Goal: Check status: Check status

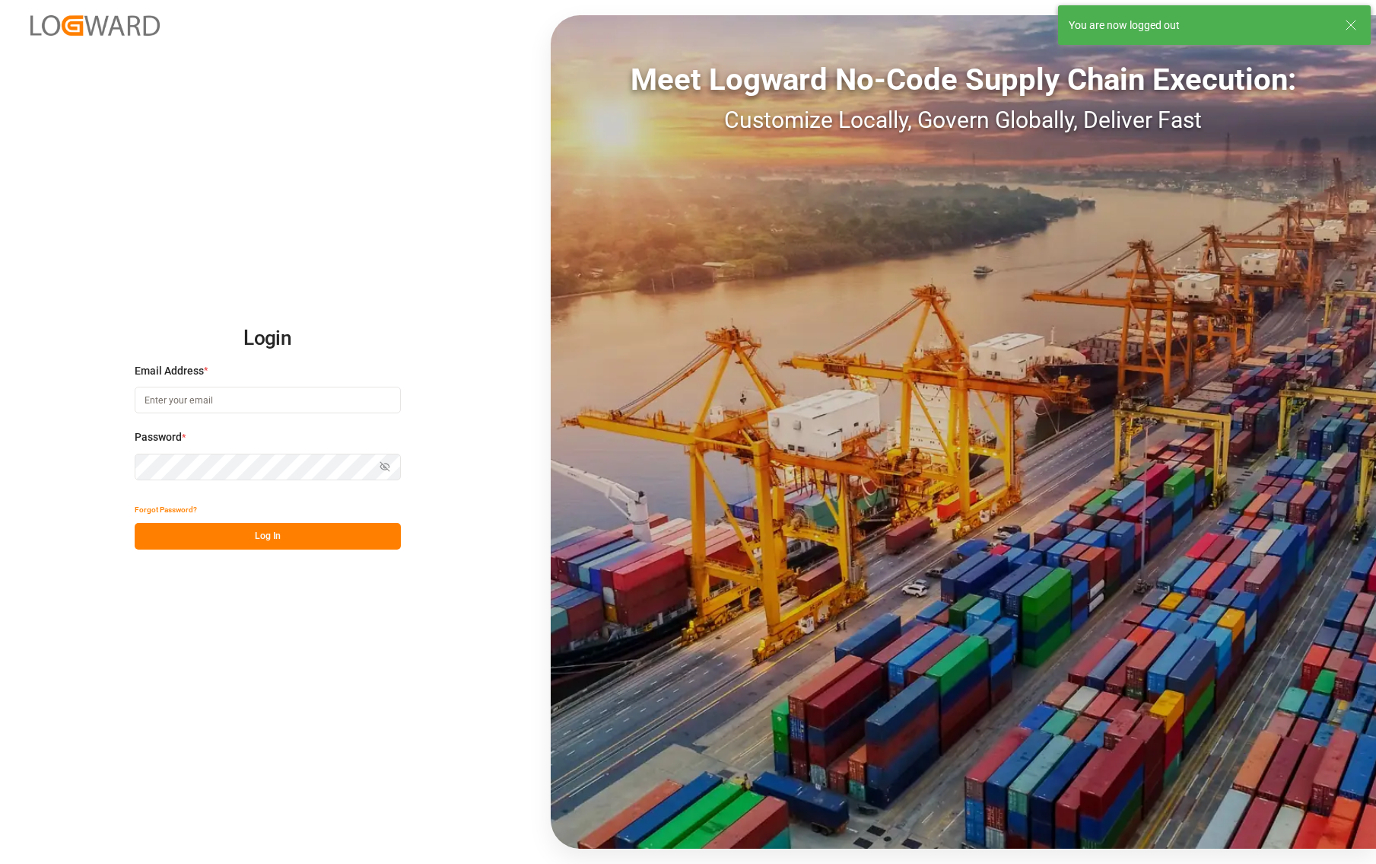
click at [37, 142] on div "Login Email Address * Password * Show password Forgot Password? Log In Meet Log…" at bounding box center [688, 432] width 1376 height 864
type input "[PERSON_NAME][EMAIL_ADDRESS][PERSON_NAME][DOMAIN_NAME]"
click at [287, 536] on button "Log In" at bounding box center [268, 536] width 266 height 27
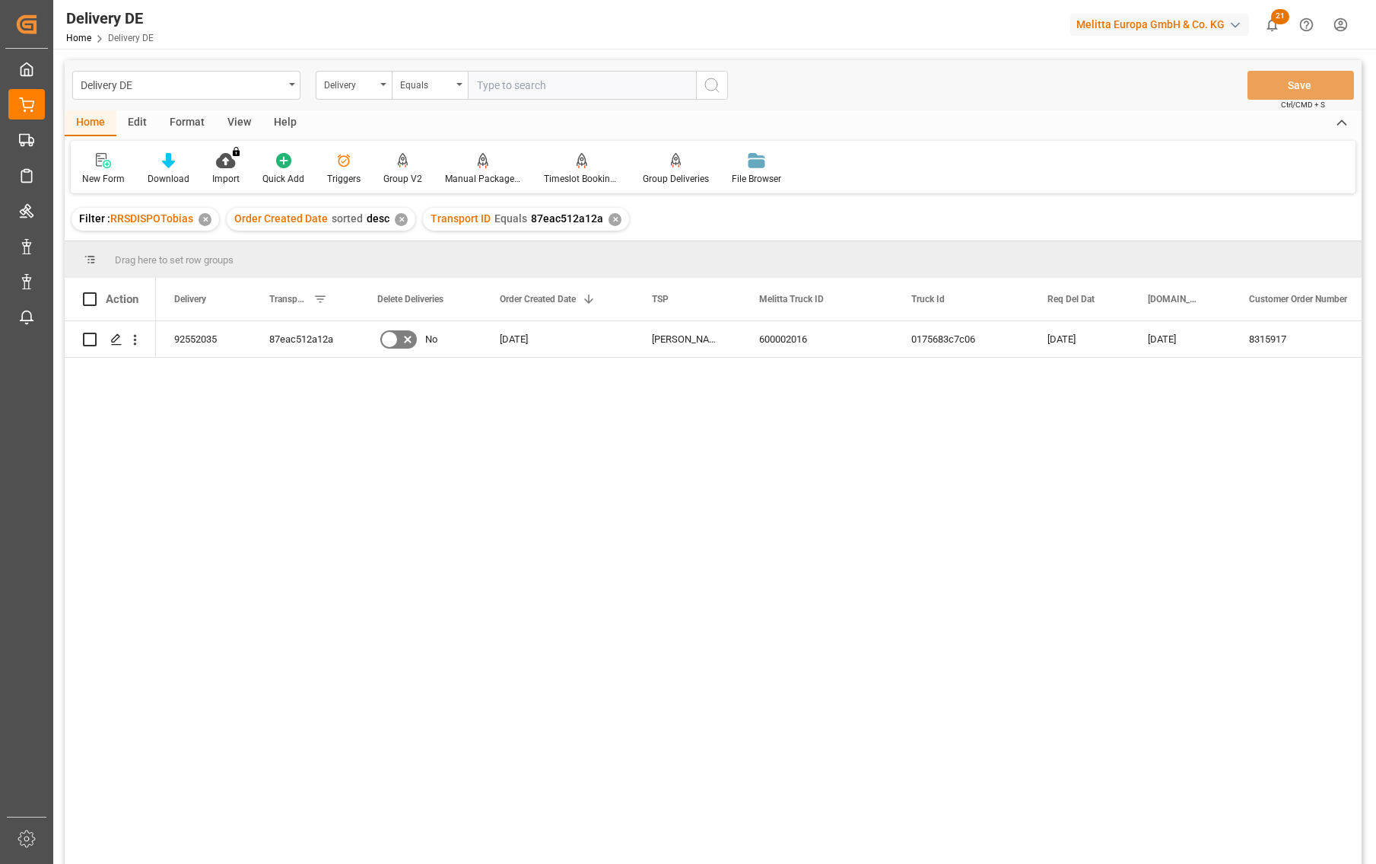
click at [930, 562] on div "92552035 87eac512a12a No [DATE] [PERSON_NAME] DE 600002016 0175683c7c06 [DATE] …" at bounding box center [759, 597] width 1206 height 552
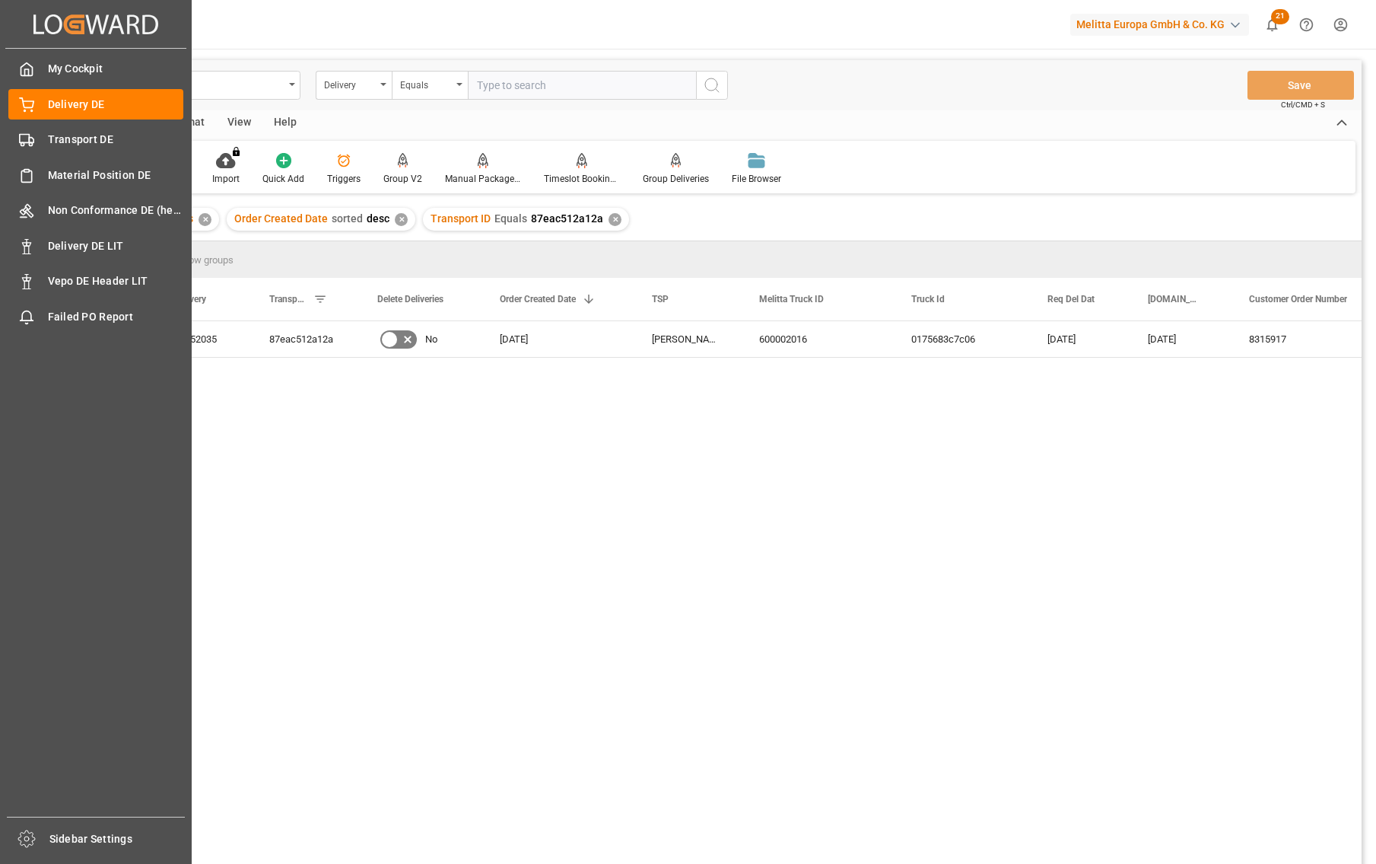
click at [63, 123] on div "My Cockpit My Cockpit Delivery DE Delivery DE Transport DE Transport DE Materia…" at bounding box center [95, 433] width 181 height 768
click at [70, 110] on span "Delivery DE" at bounding box center [116, 105] width 136 height 16
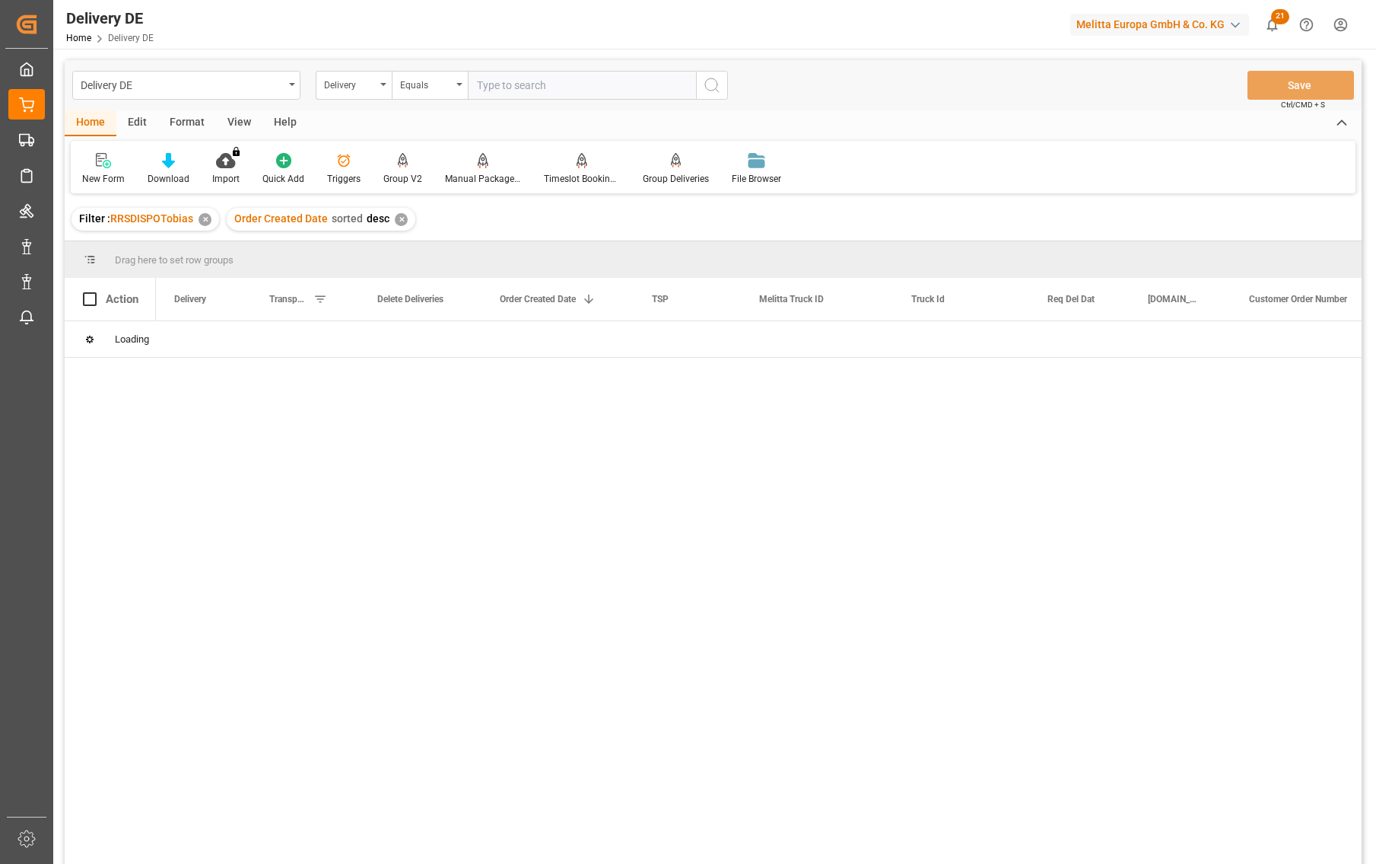
click at [532, 95] on input "text" at bounding box center [582, 85] width 228 height 29
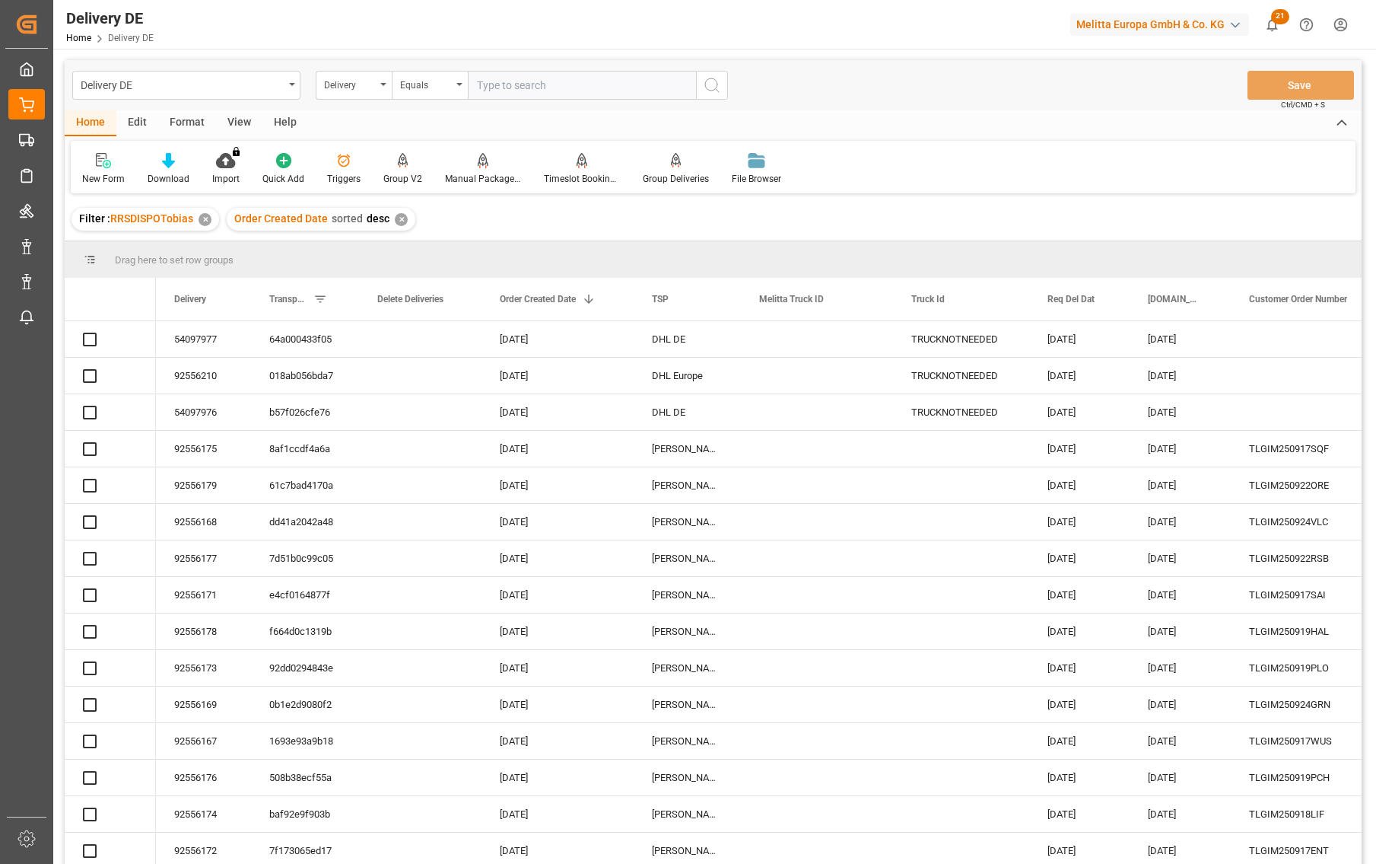
click at [530, 91] on input "text" at bounding box center [582, 85] width 228 height 29
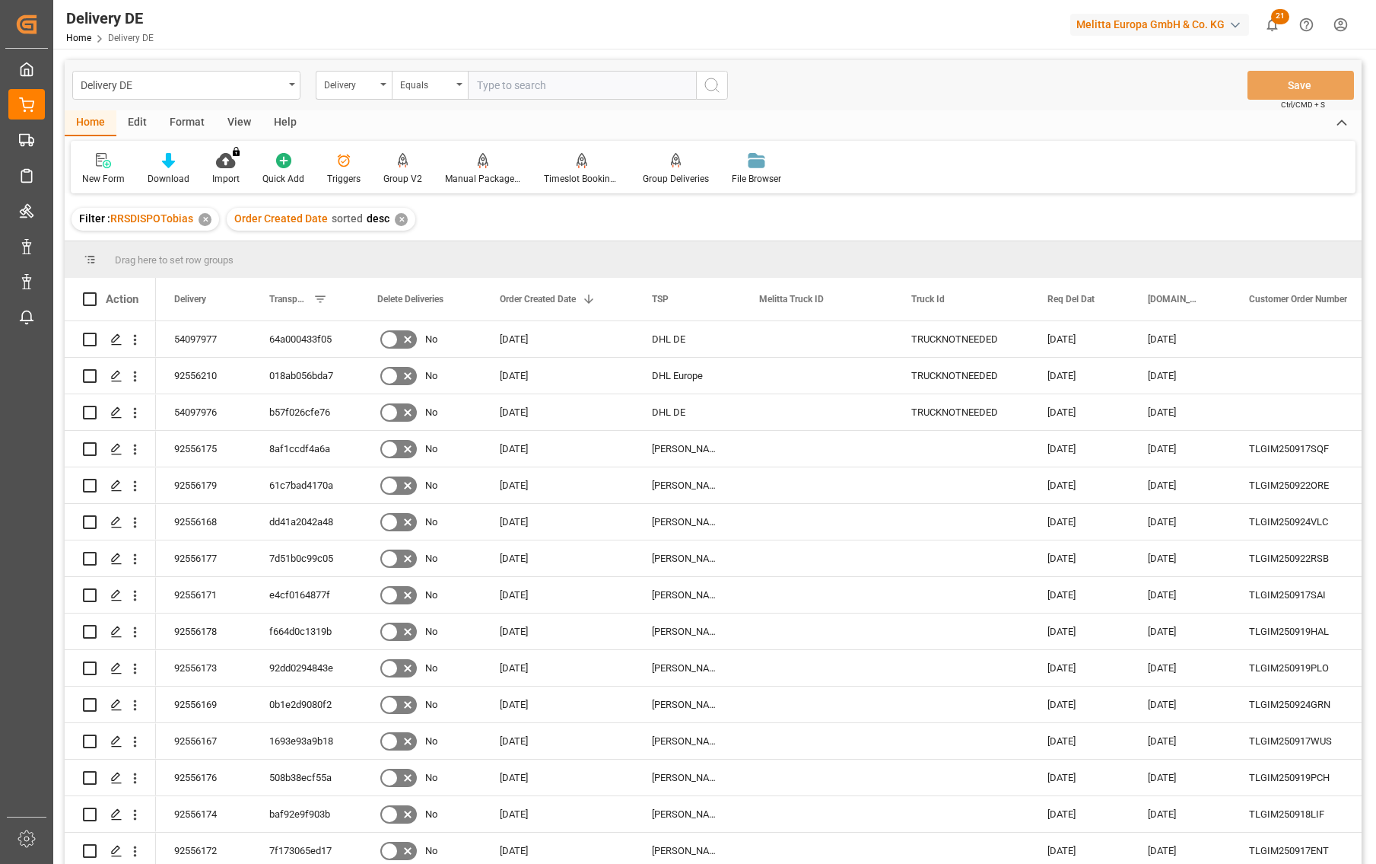
paste input "1ZW4977E6822324132"
type input "1ZW4977E6822324132"
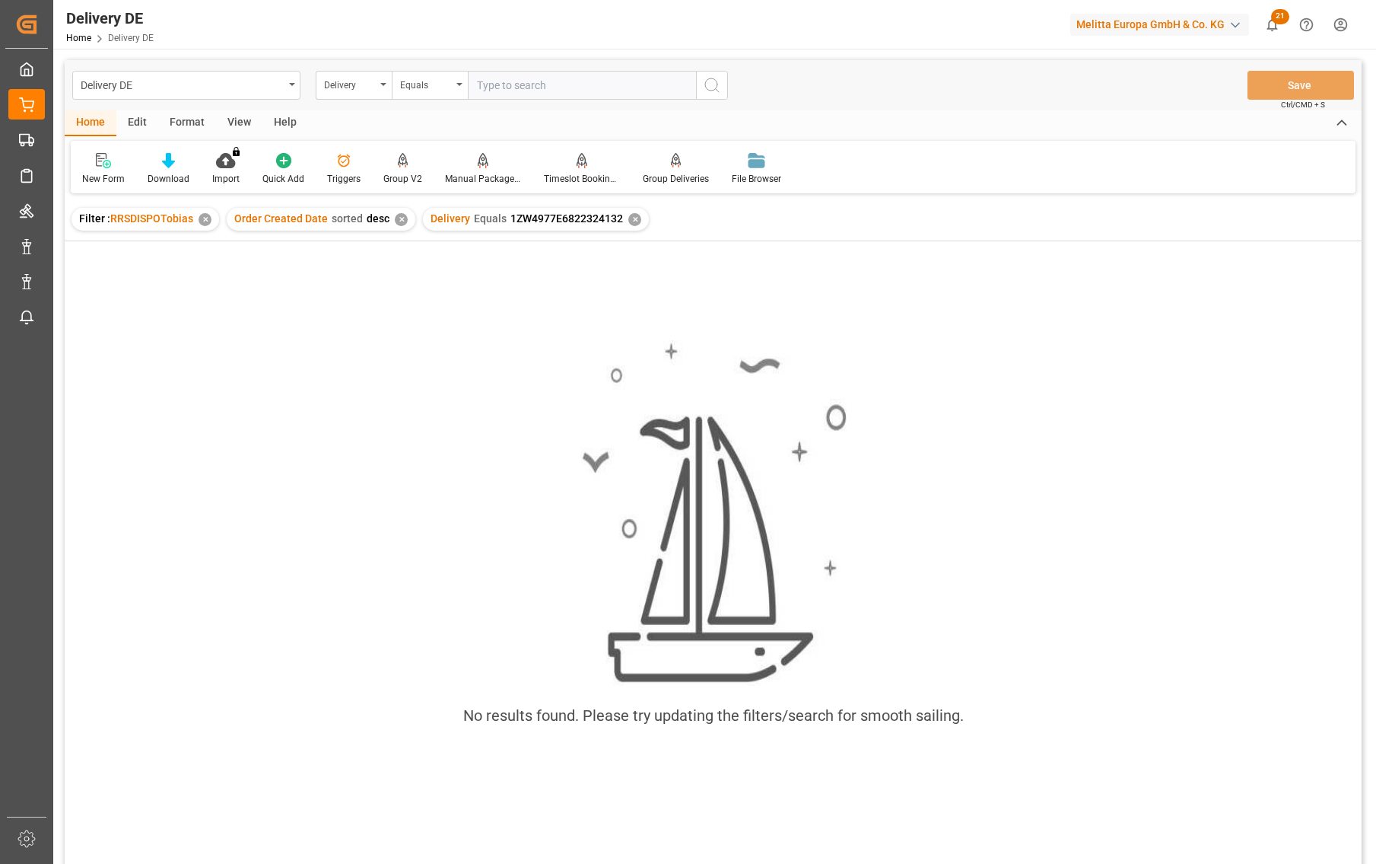
click at [628, 219] on div "✕" at bounding box center [634, 219] width 13 height 13
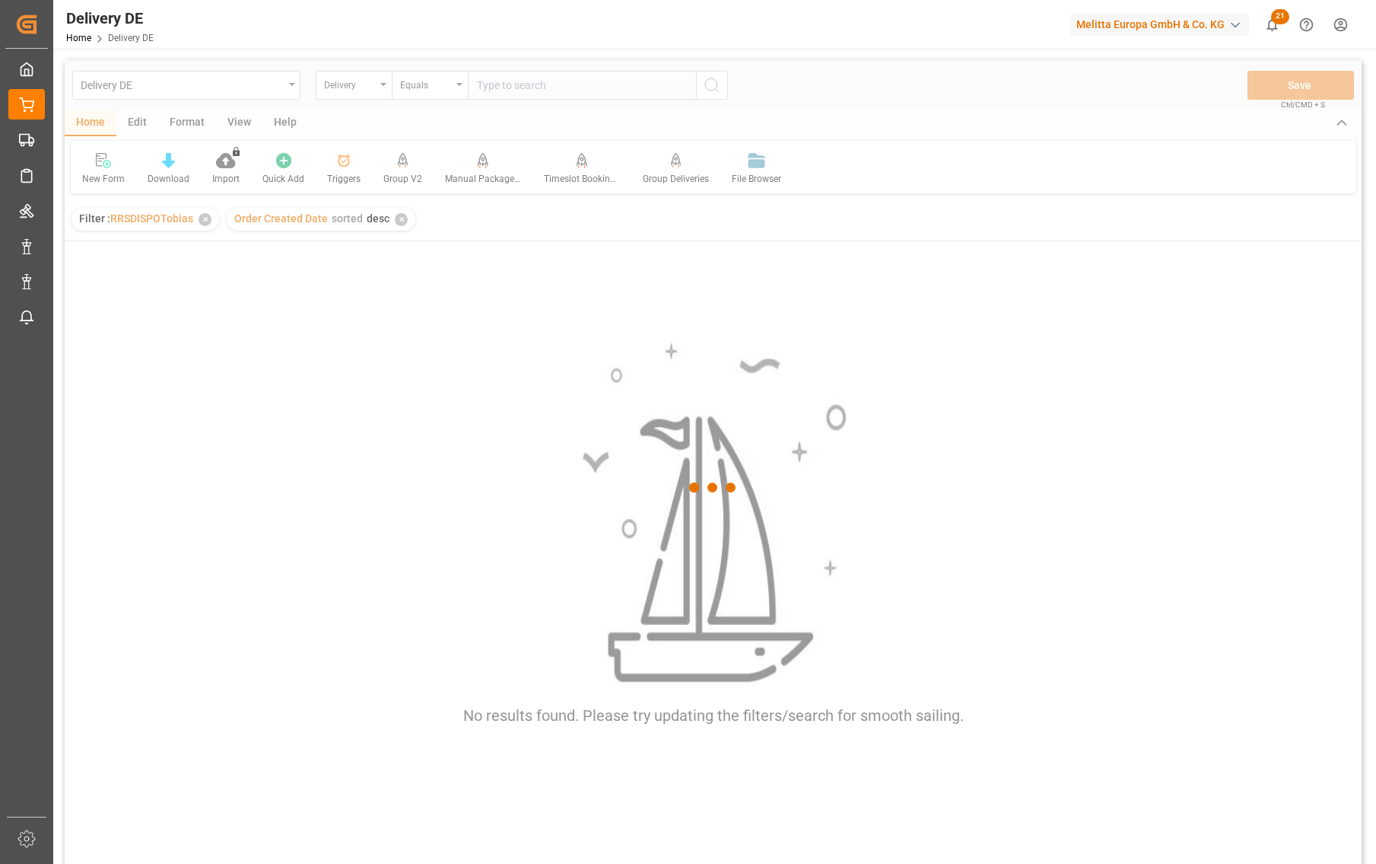
click at [526, 88] on div at bounding box center [713, 487] width 1297 height 854
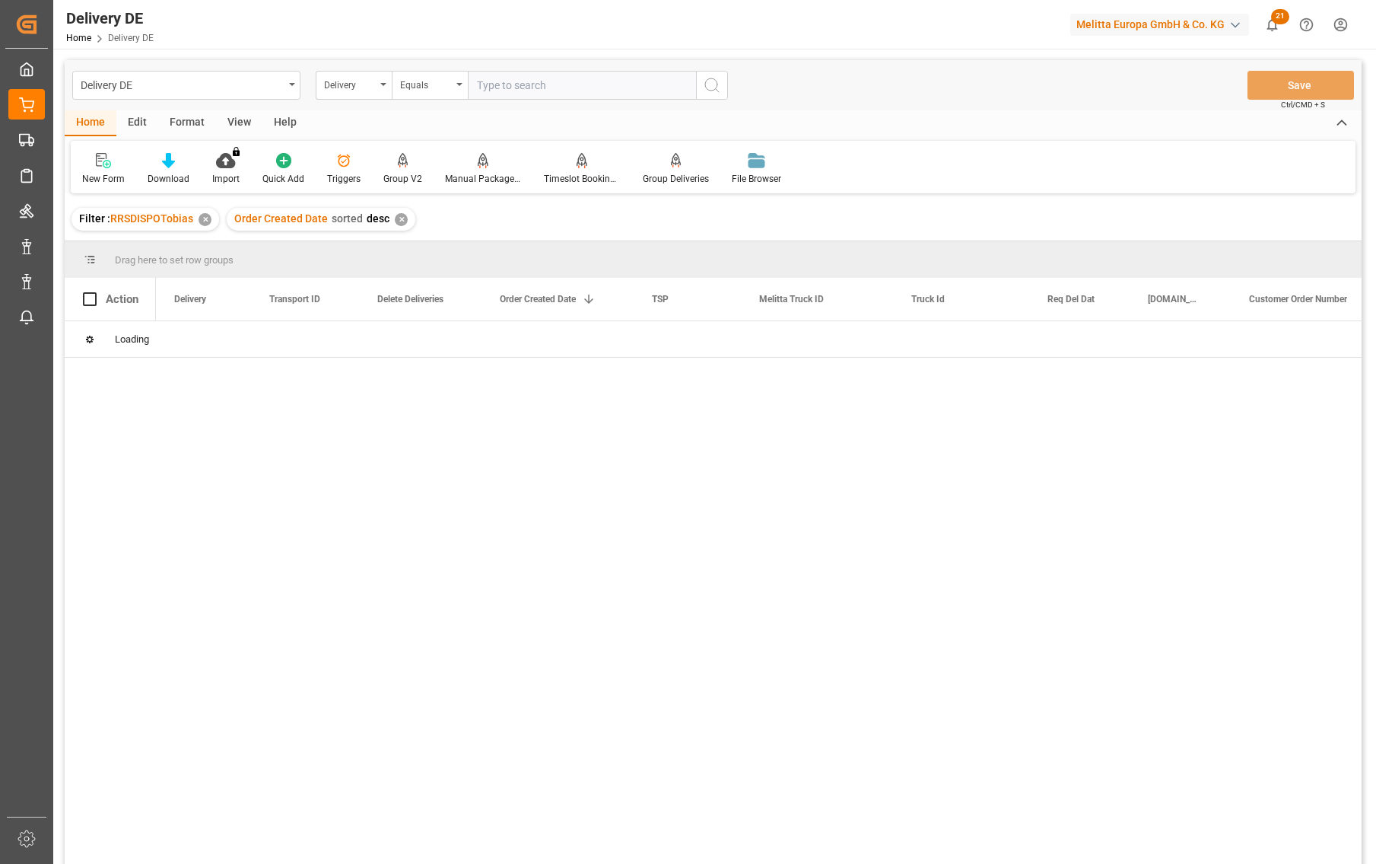
click at [524, 93] on input "text" at bounding box center [582, 85] width 228 height 29
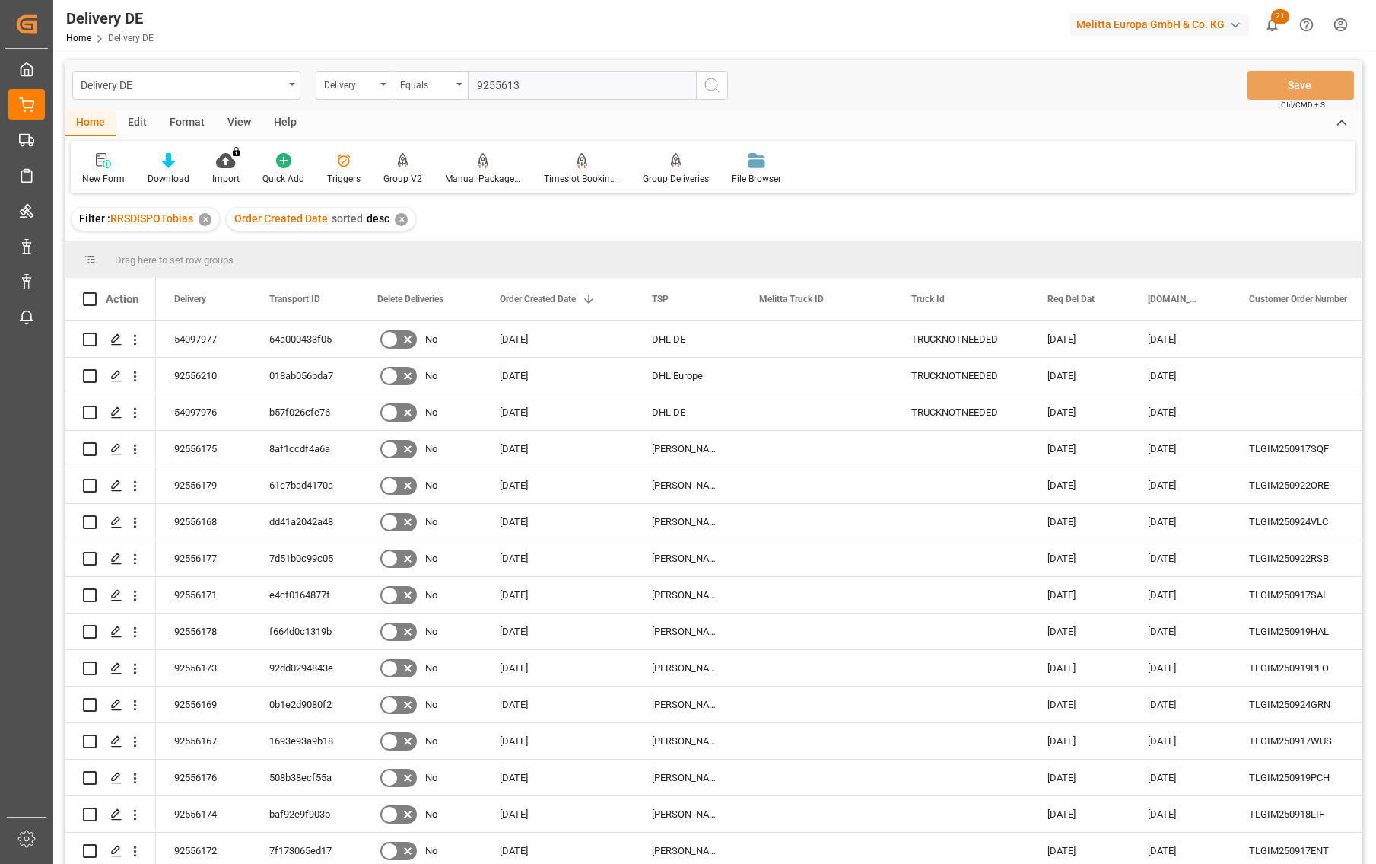
type input "92556139"
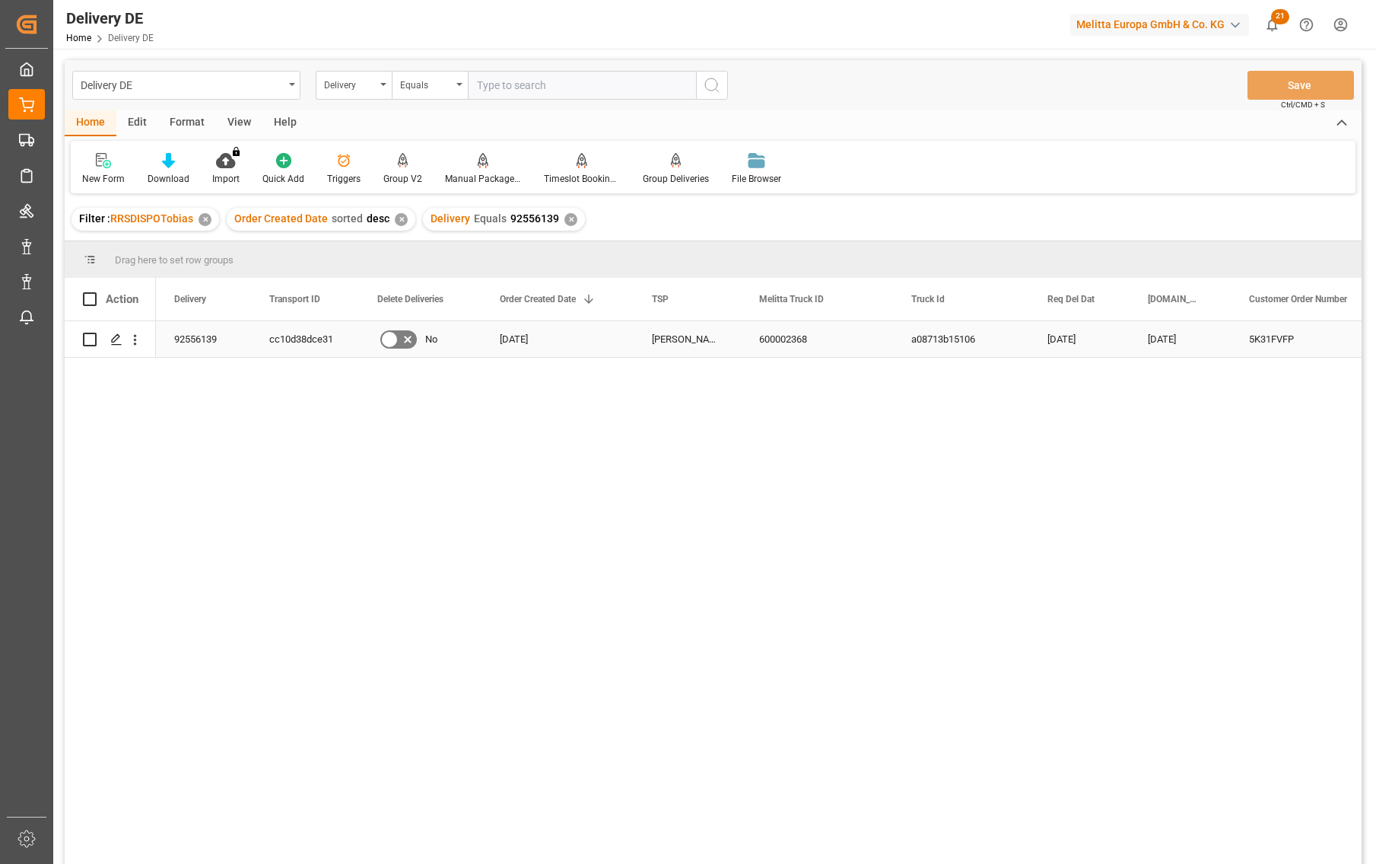
click at [205, 337] on div "92556139" at bounding box center [203, 339] width 95 height 36
click at [289, 339] on div "cc10d38dce31" at bounding box center [305, 339] width 108 height 36
click at [329, 87] on div "Delivery" at bounding box center [350, 83] width 52 height 17
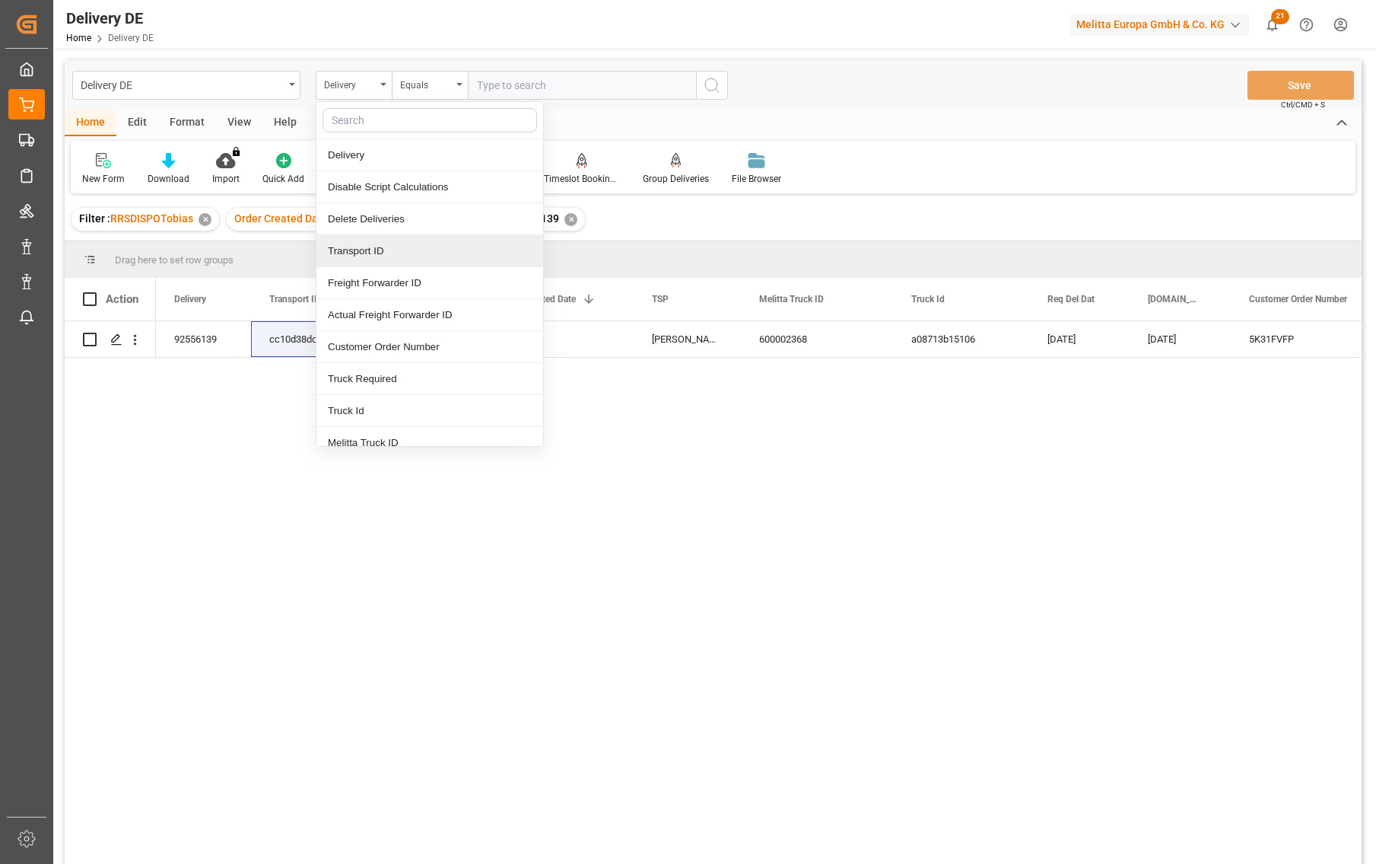
click at [367, 250] on div "Transport ID" at bounding box center [429, 251] width 227 height 32
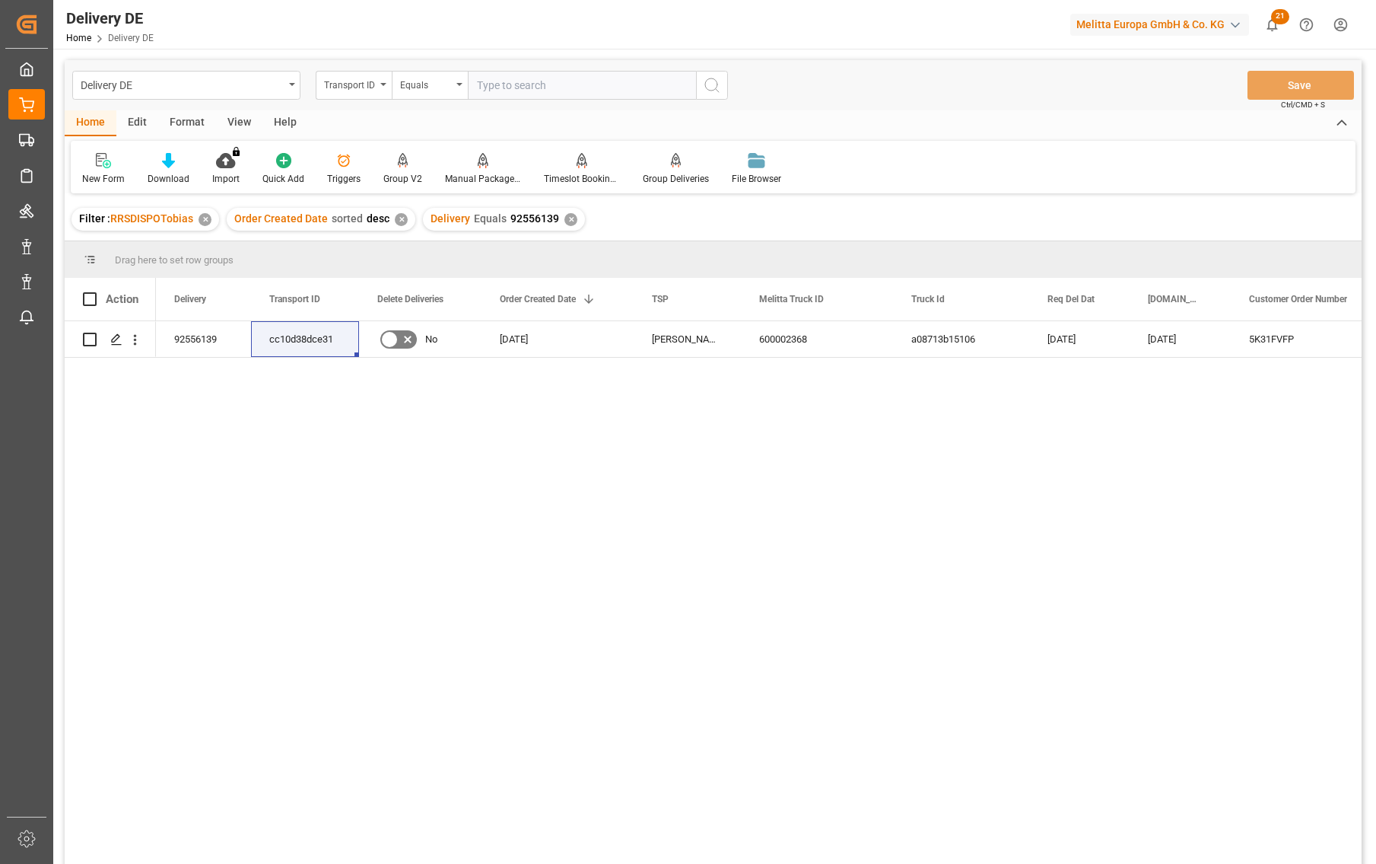
click at [533, 90] on input "text" at bounding box center [582, 85] width 228 height 29
paste input "cc10d38dce31"
type input "cc10d38dce31"
click at [565, 219] on div "✕" at bounding box center [571, 219] width 13 height 13
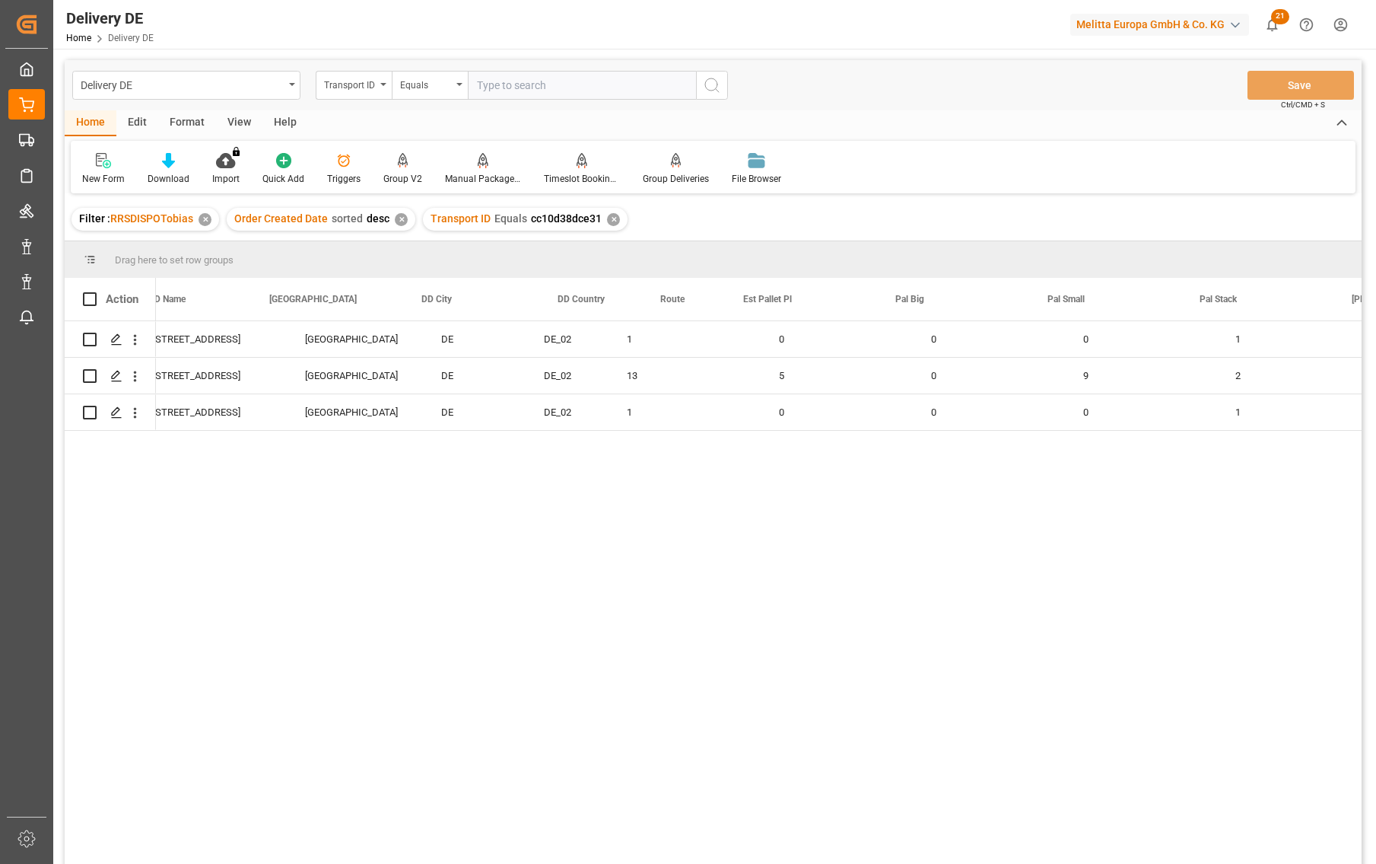
scroll to position [0, 1135]
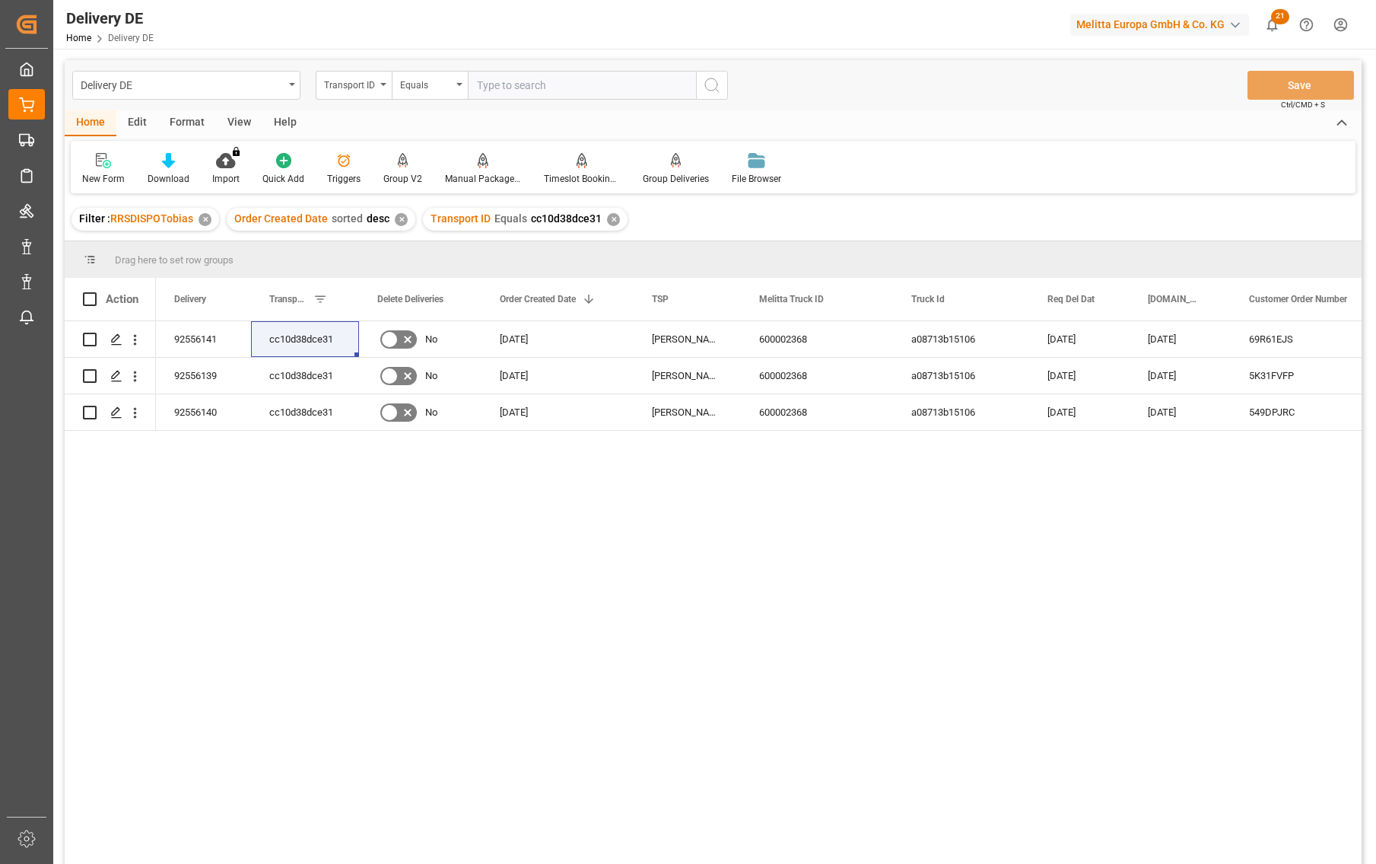
click at [945, 765] on div "cc10d38dce31 69R61EJS Amazon Logistik Dortmund GmbH [STREET_ADDRESS] [DATE] [DA…" at bounding box center [759, 597] width 1206 height 552
click at [892, 615] on div "cc10d38dce31 69R61EJS Amazon Logistik Dortmund GmbH [STREET_ADDRESS] [DATE] [DA…" at bounding box center [759, 597] width 1206 height 552
click at [1010, 605] on div "cc10d38dce31 69R61EJS Amazon Logistik Dortmund GmbH [STREET_ADDRESS] [DATE] [DA…" at bounding box center [759, 597] width 1206 height 552
